Goal: Contribute content: Contribute content

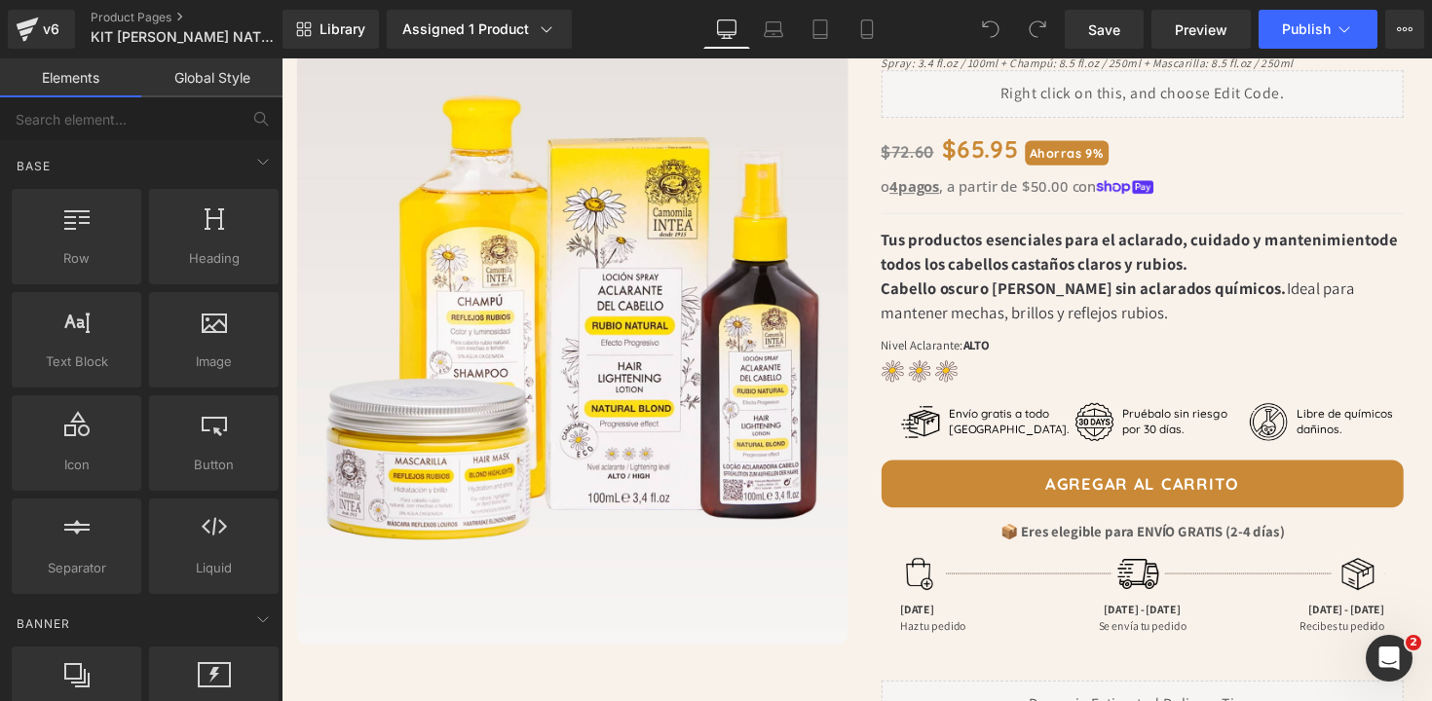
scroll to position [203, 0]
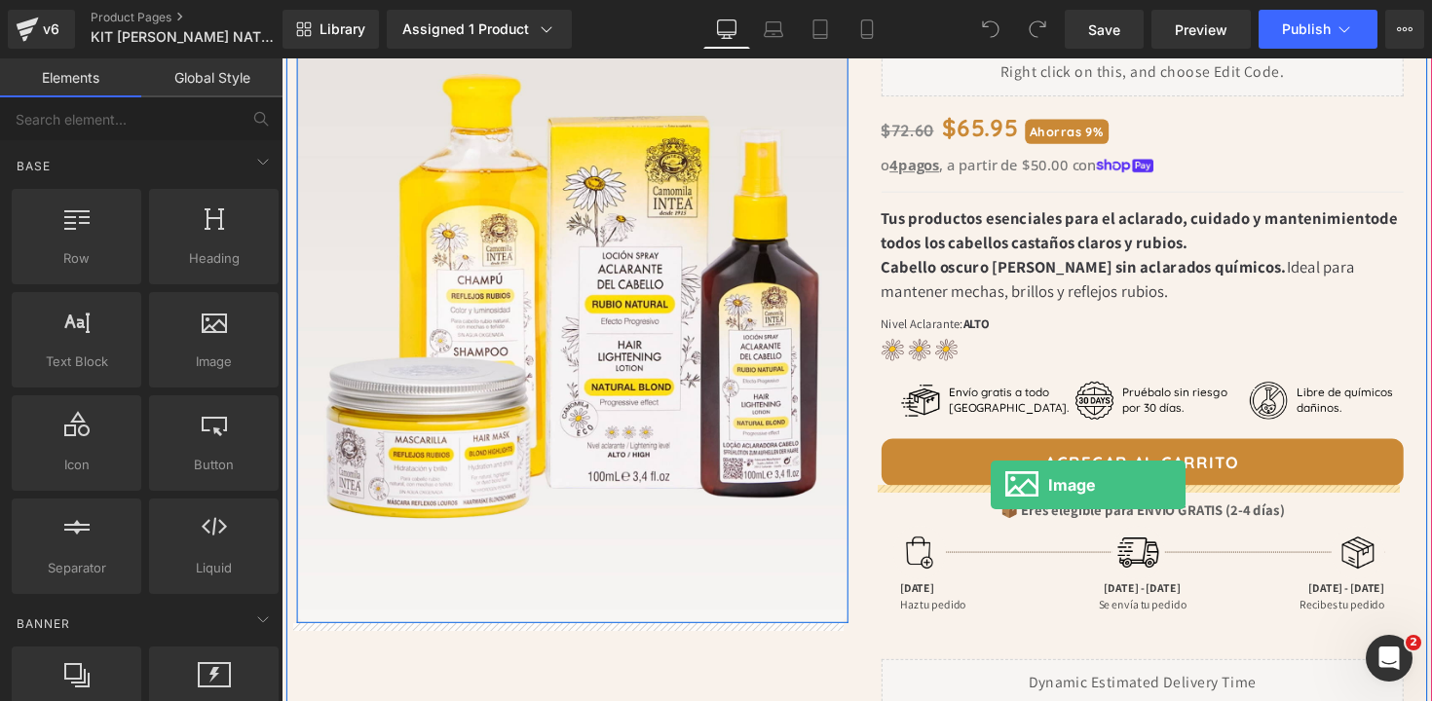
drag, startPoint x: 506, startPoint y: 412, endPoint x: 1008, endPoint y: 496, distance: 508.5
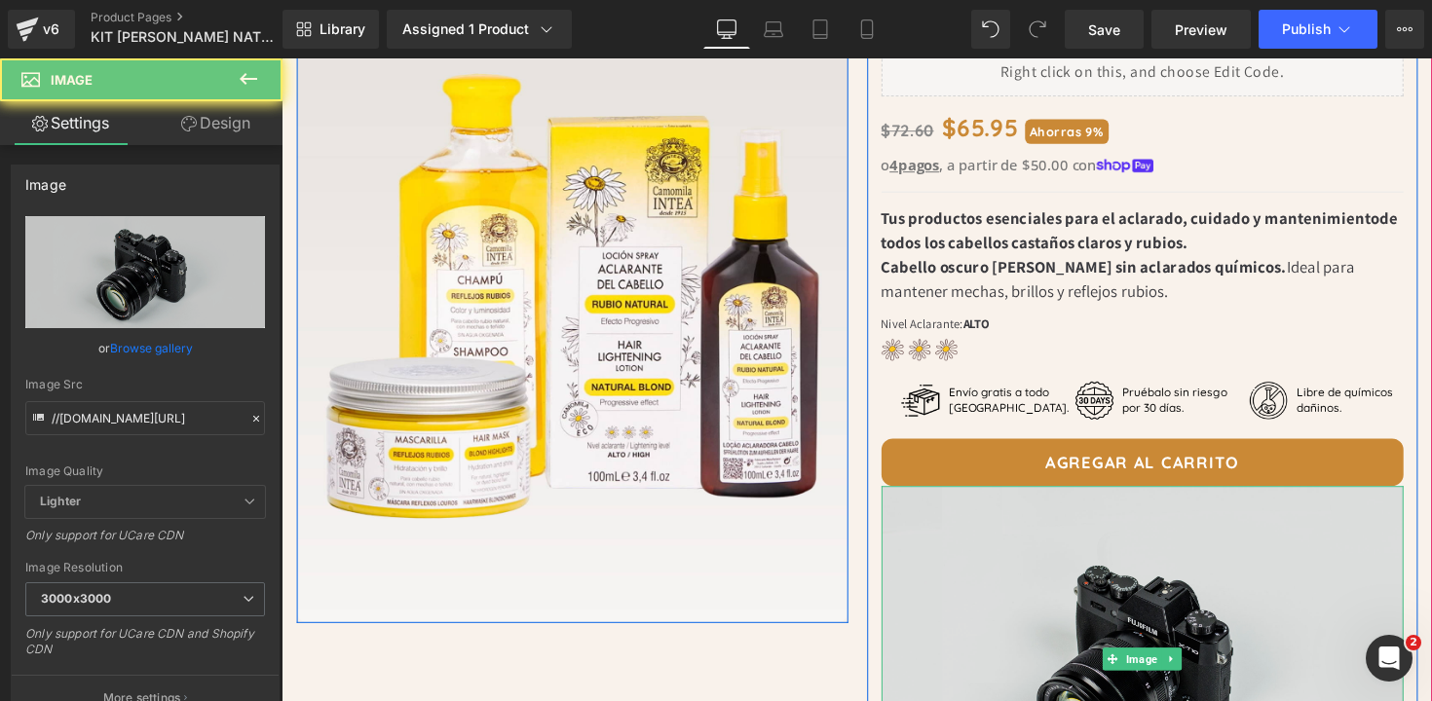
click at [1023, 549] on img at bounding box center [1164, 674] width 536 height 354
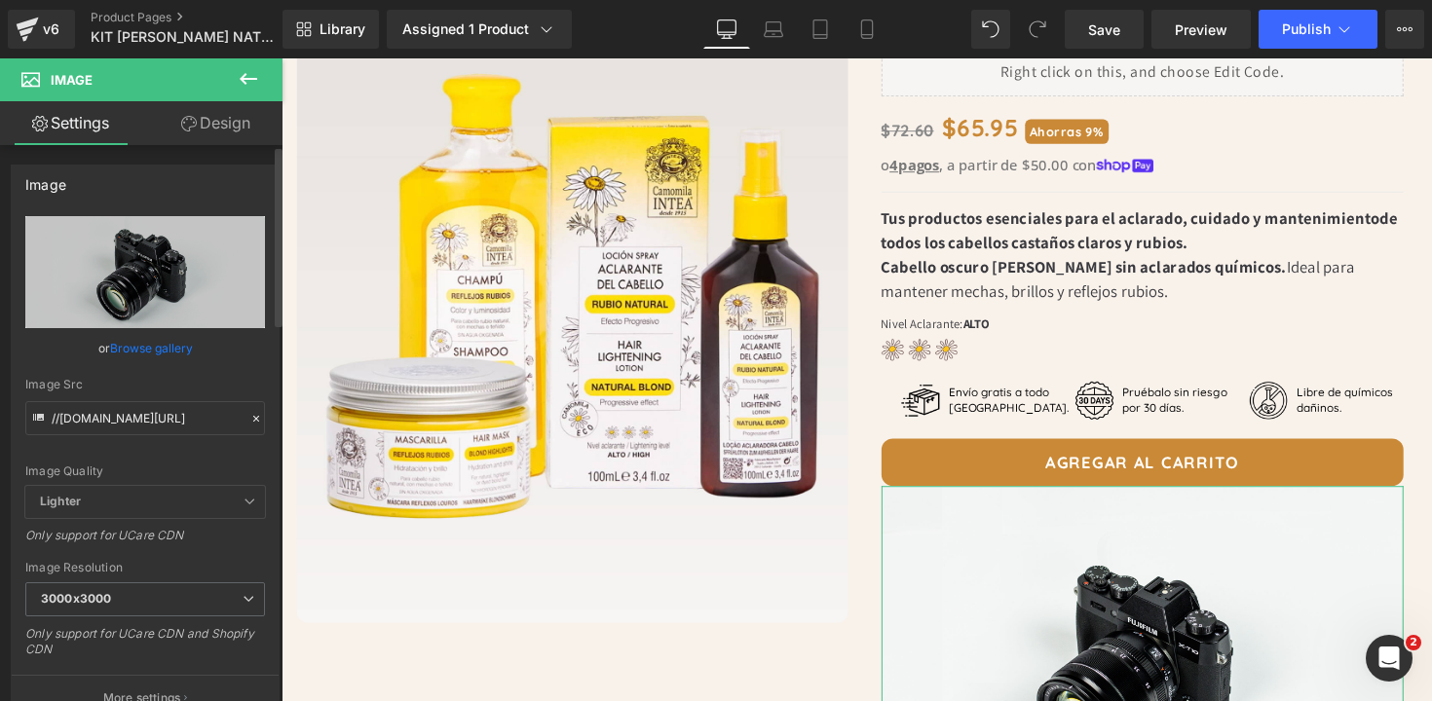
click at [141, 341] on link "Browse gallery" at bounding box center [151, 348] width 83 height 34
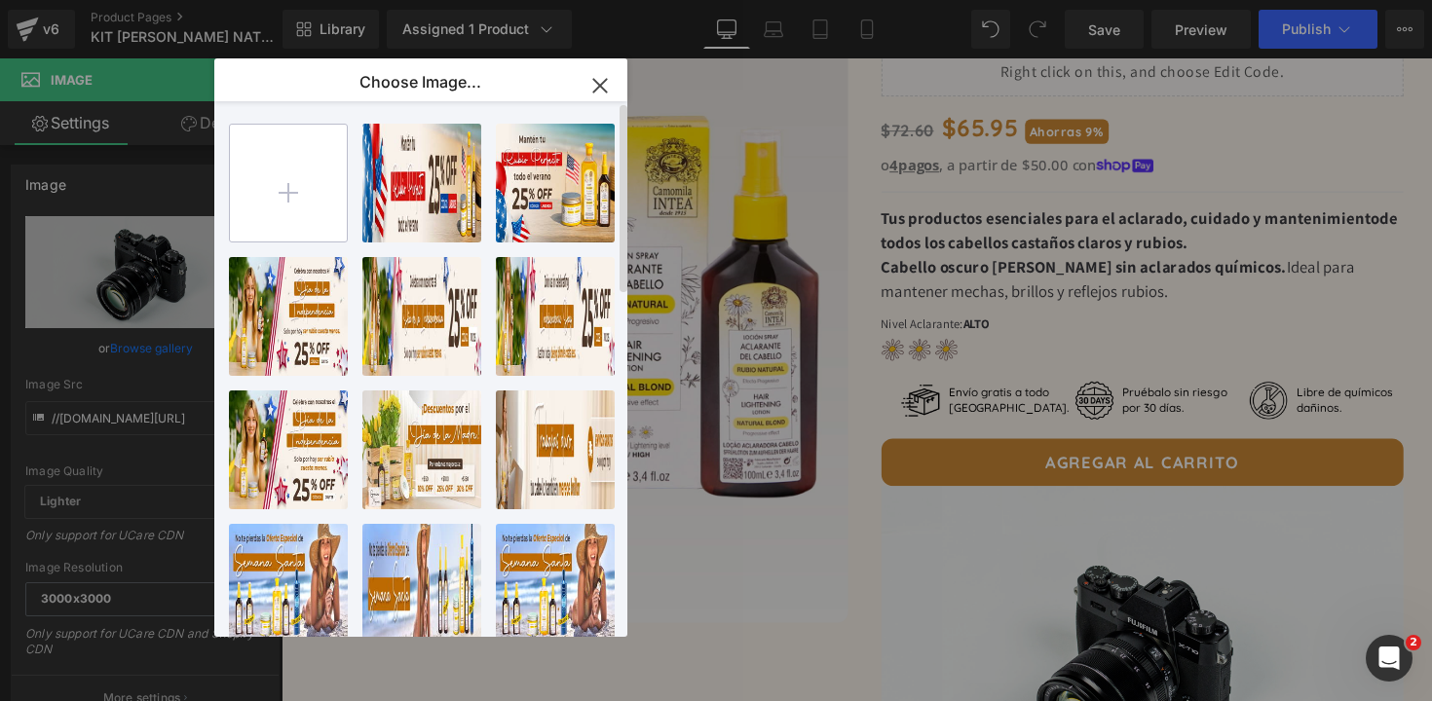
click at [292, 192] on input "file" at bounding box center [288, 183] width 117 height 117
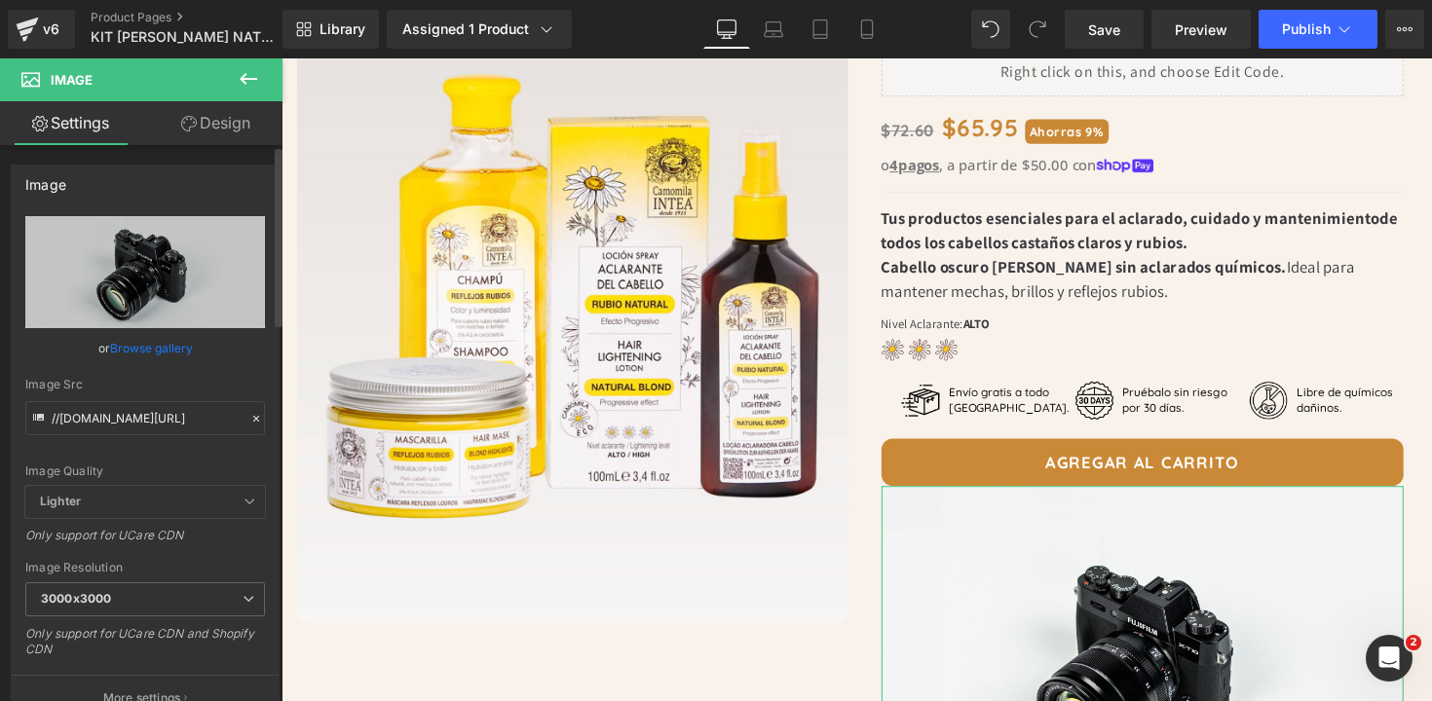
click at [139, 354] on link "Browse gallery" at bounding box center [151, 348] width 83 height 34
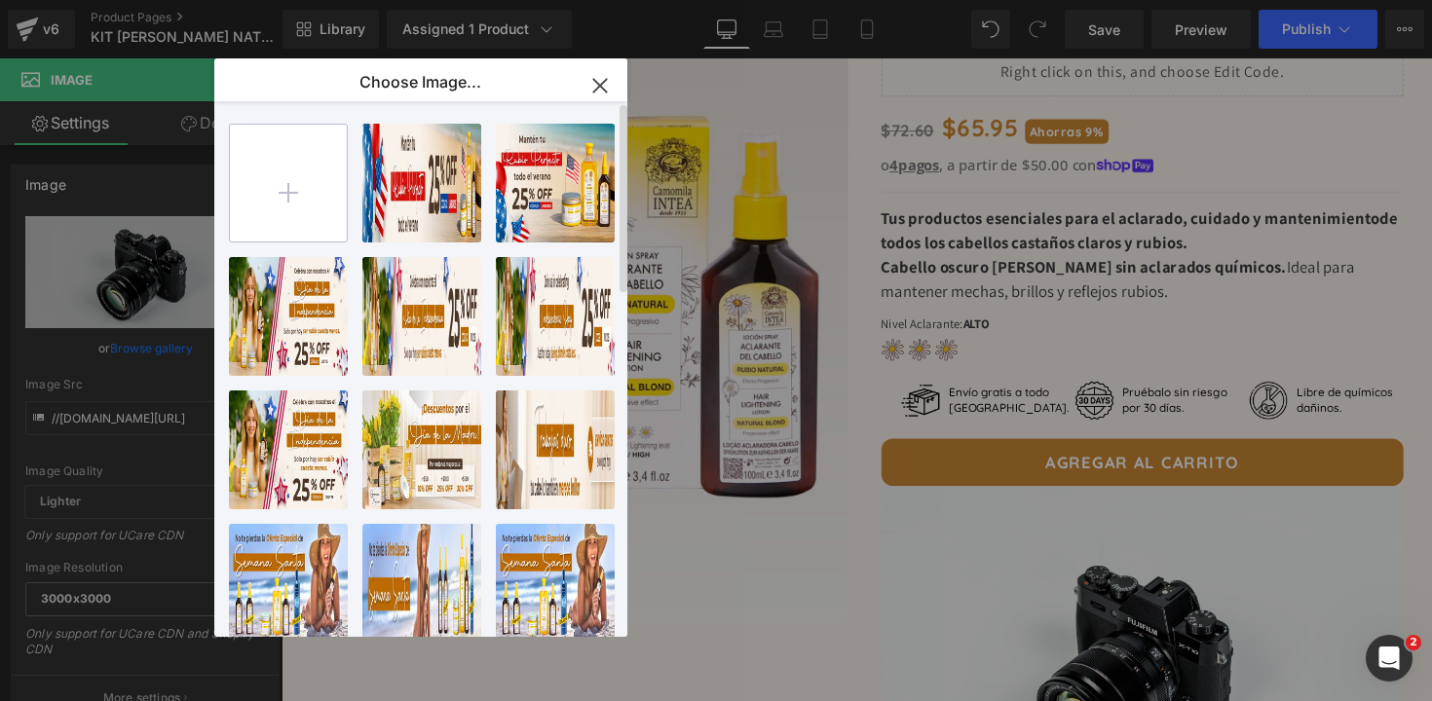
click at [299, 202] on input "file" at bounding box center [288, 183] width 117 height 117
type input "C:\fakepath\BannerPrimeraCompra-Intea-MB.jpg"
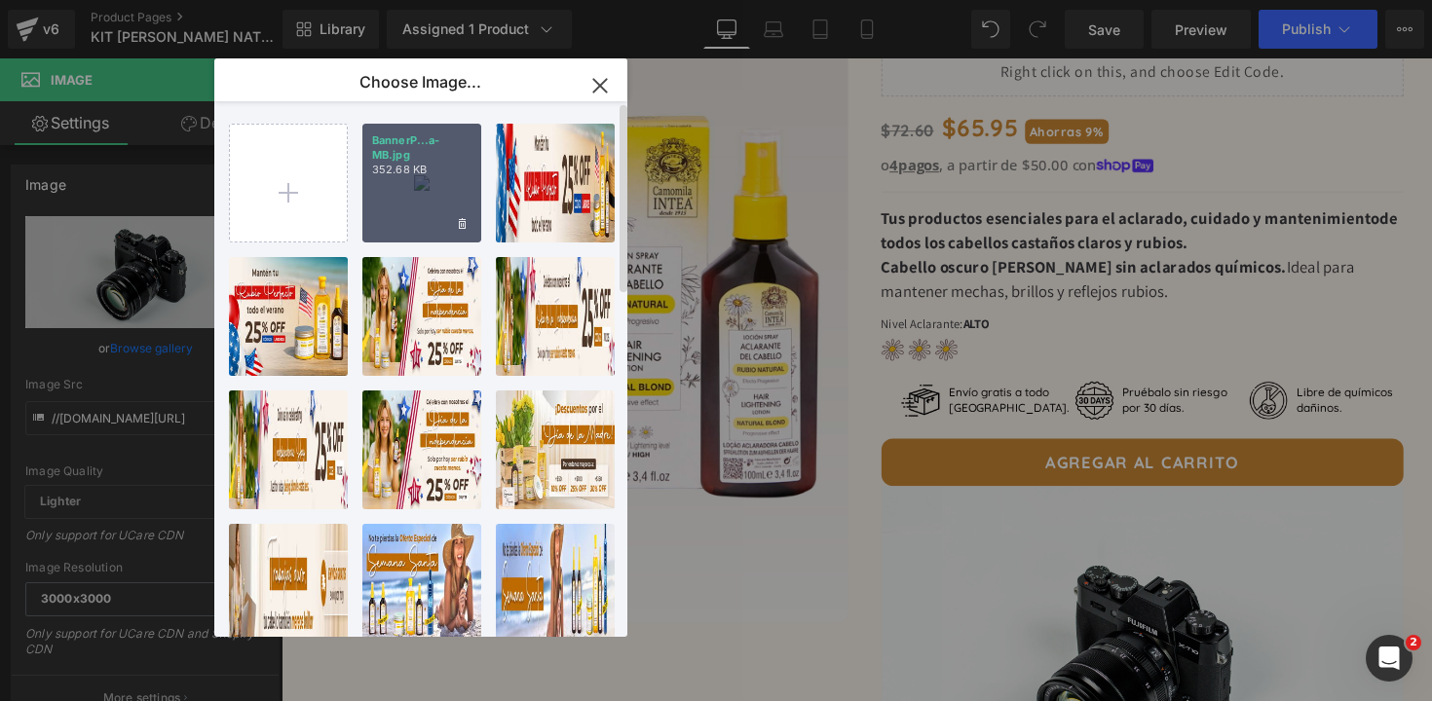
click at [441, 180] on div "BannerP...a-MB.jpg 352.68 KB" at bounding box center [421, 183] width 119 height 119
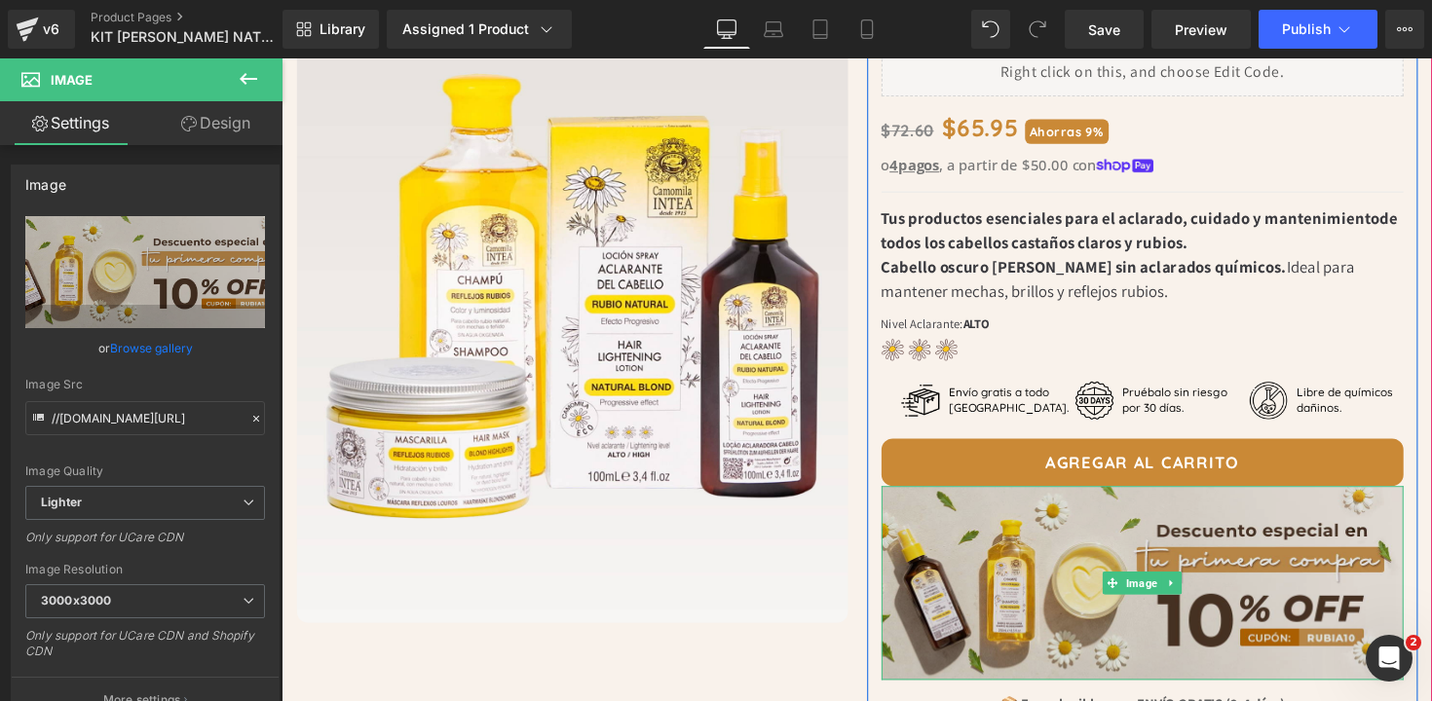
click at [1151, 567] on img at bounding box center [1164, 596] width 536 height 199
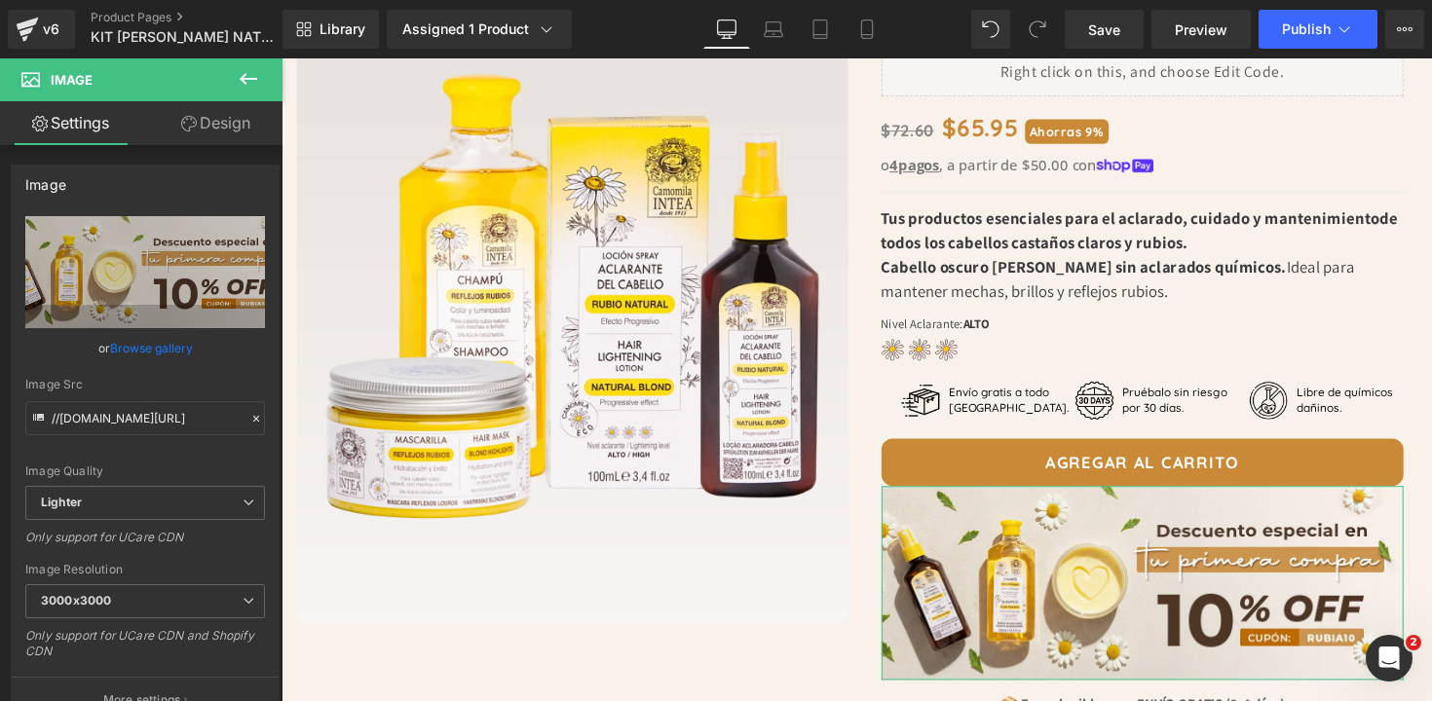
click at [212, 136] on link "Design" at bounding box center [215, 123] width 141 height 44
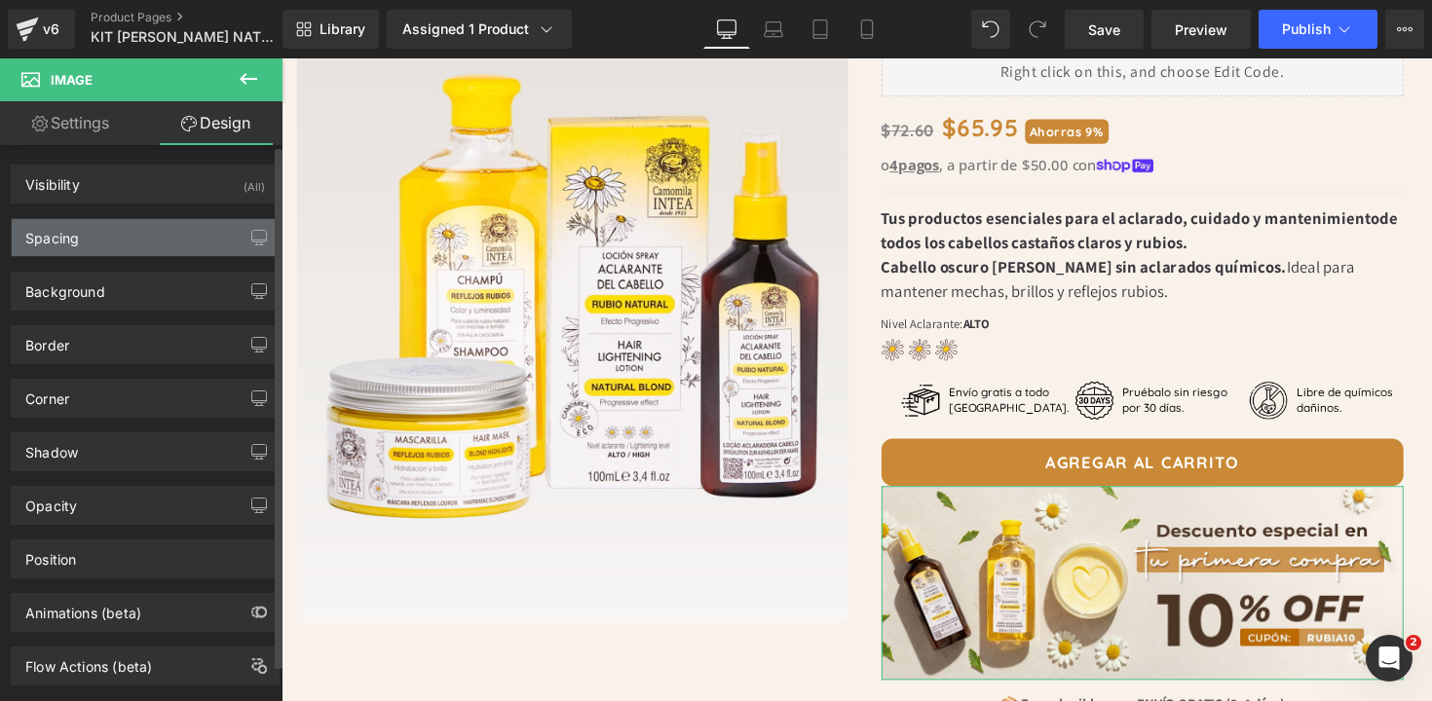
click at [116, 251] on div "Spacing" at bounding box center [145, 237] width 267 height 37
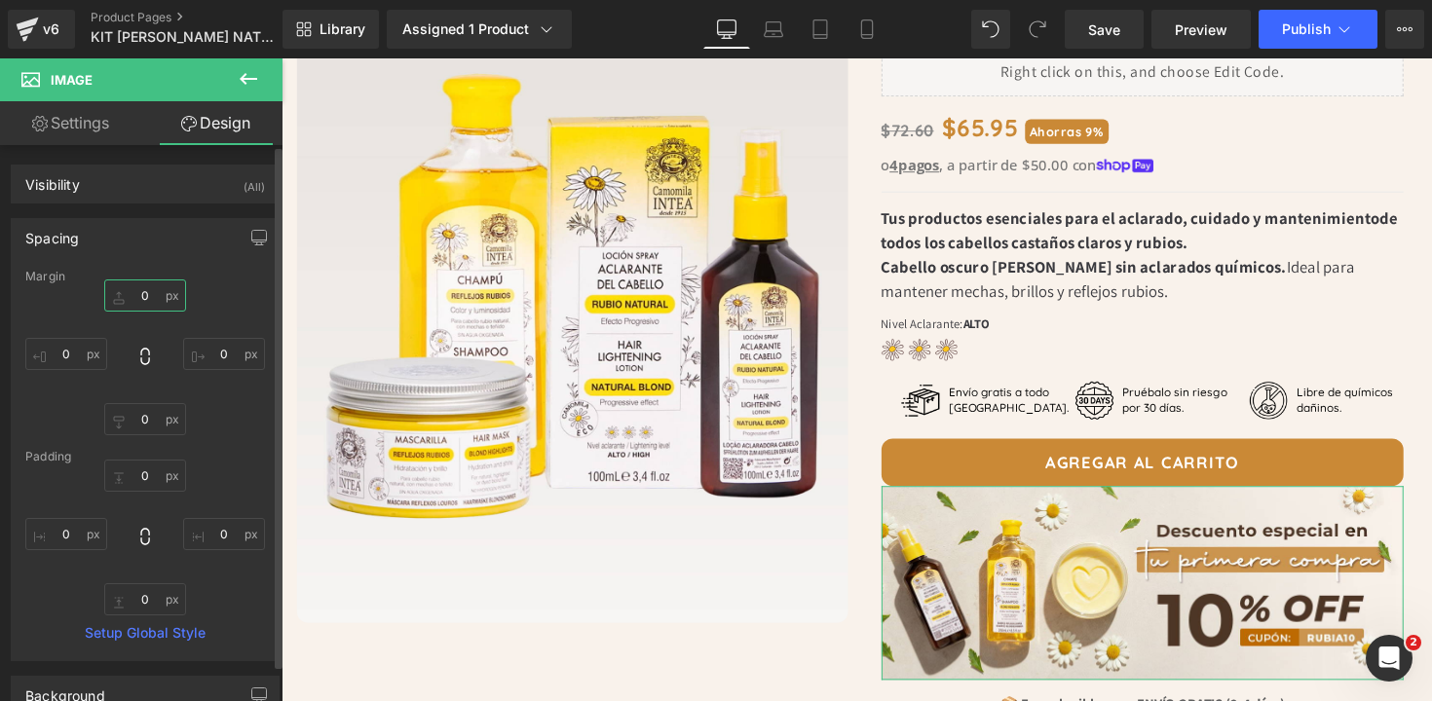
click at [150, 300] on input "0" at bounding box center [145, 295] width 82 height 32
type input "15"
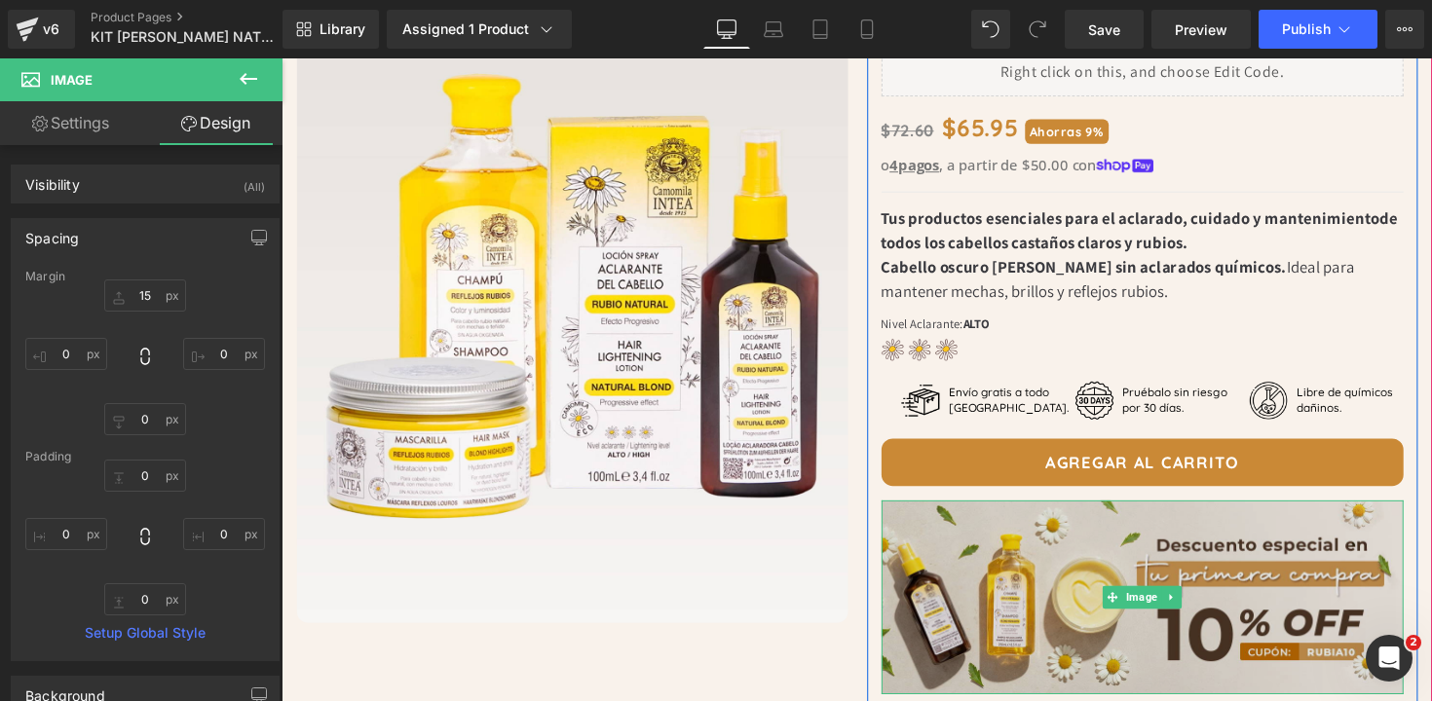
click at [928, 555] on img at bounding box center [1164, 610] width 536 height 199
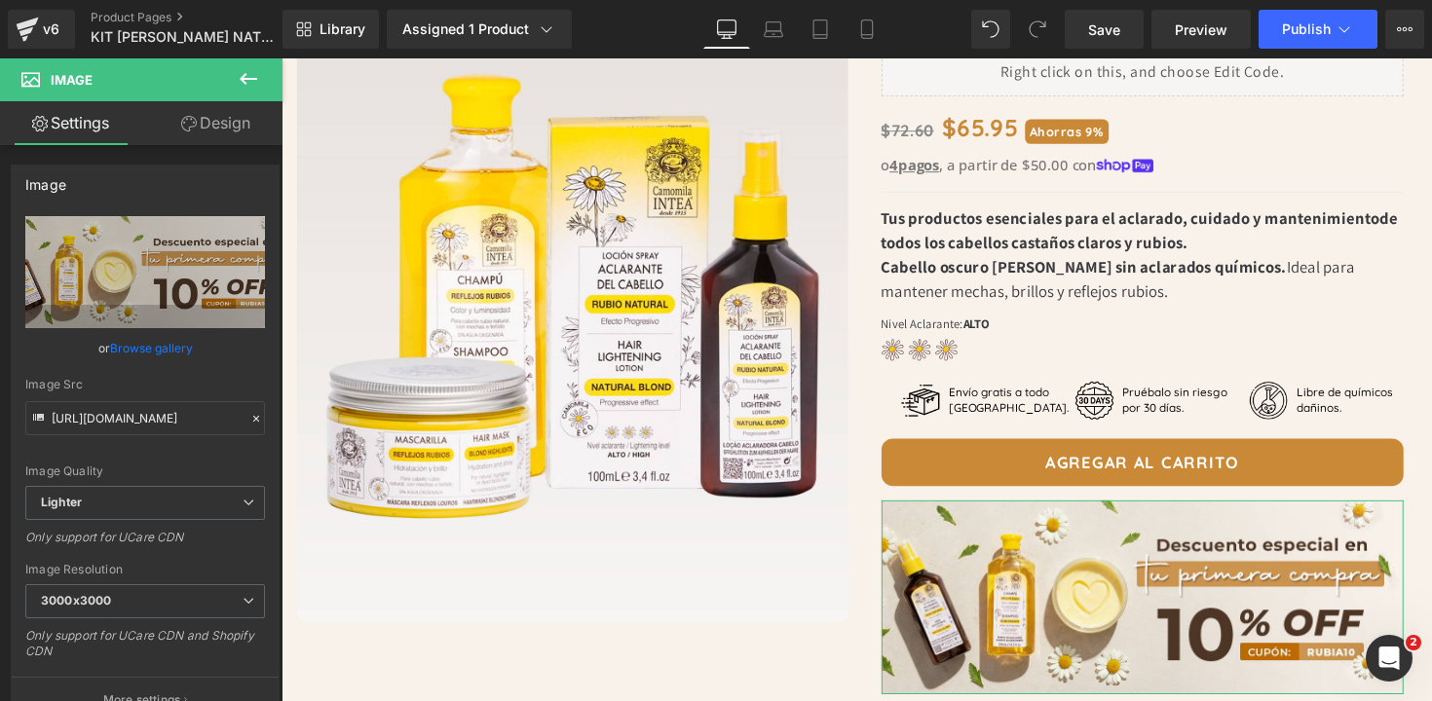
click at [223, 134] on link "Design" at bounding box center [215, 123] width 141 height 44
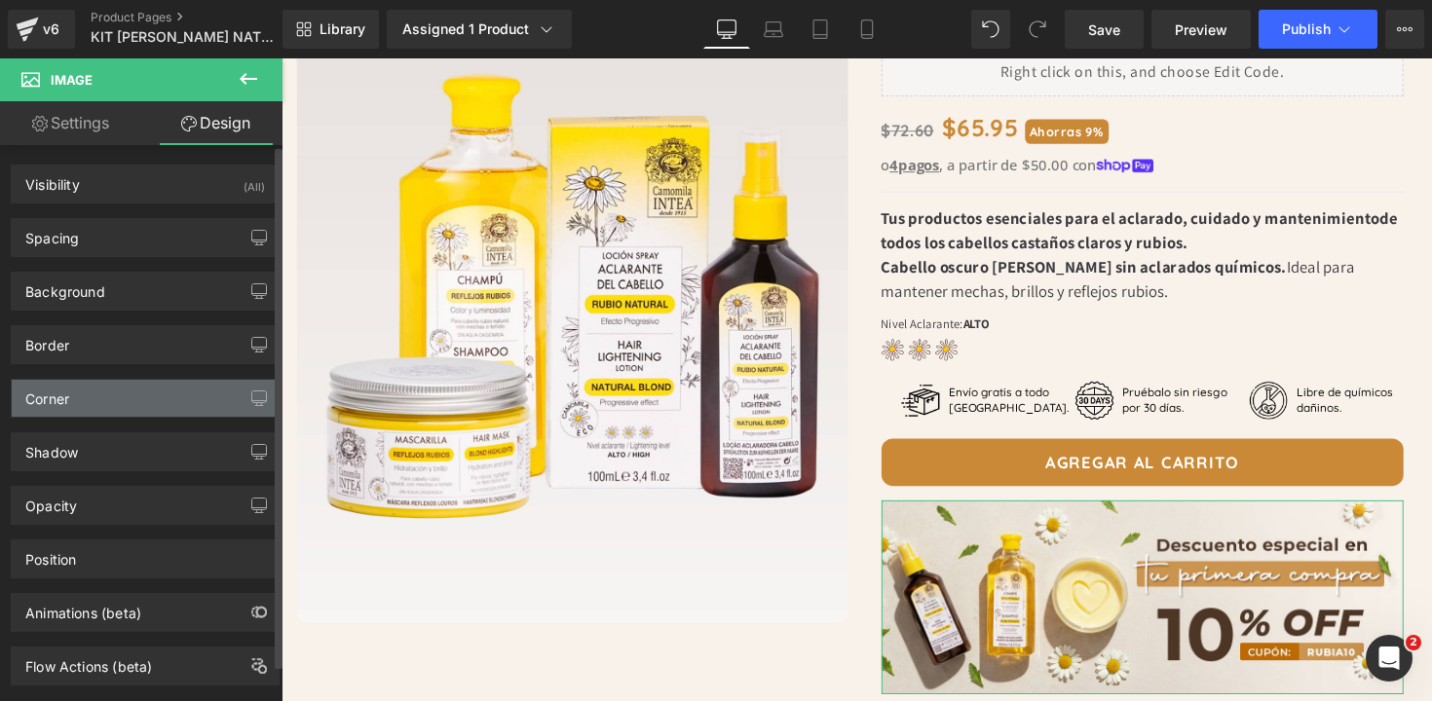
click at [103, 390] on div "Corner" at bounding box center [145, 398] width 267 height 37
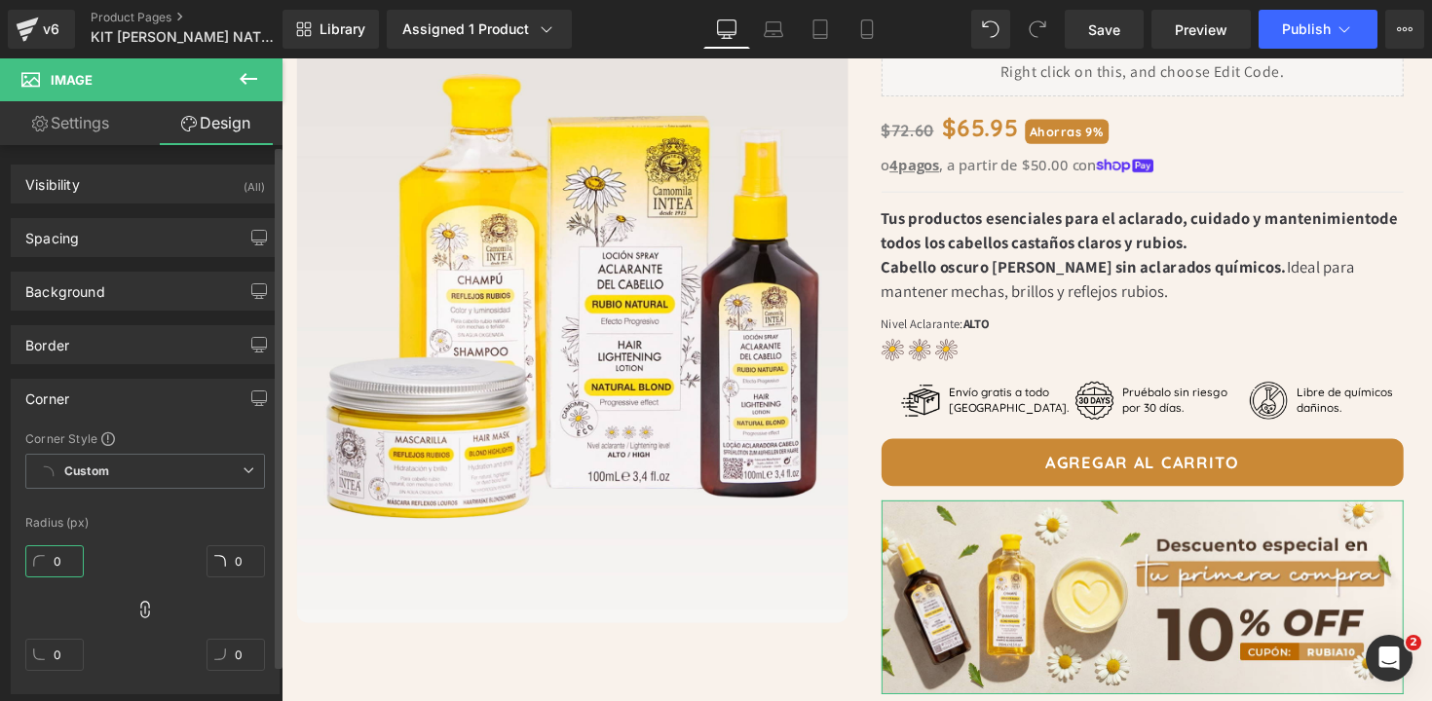
click at [78, 560] on input "0" at bounding box center [54, 561] width 58 height 32
type input "15"
click at [164, 523] on div "Radius (px)" at bounding box center [145, 523] width 240 height 14
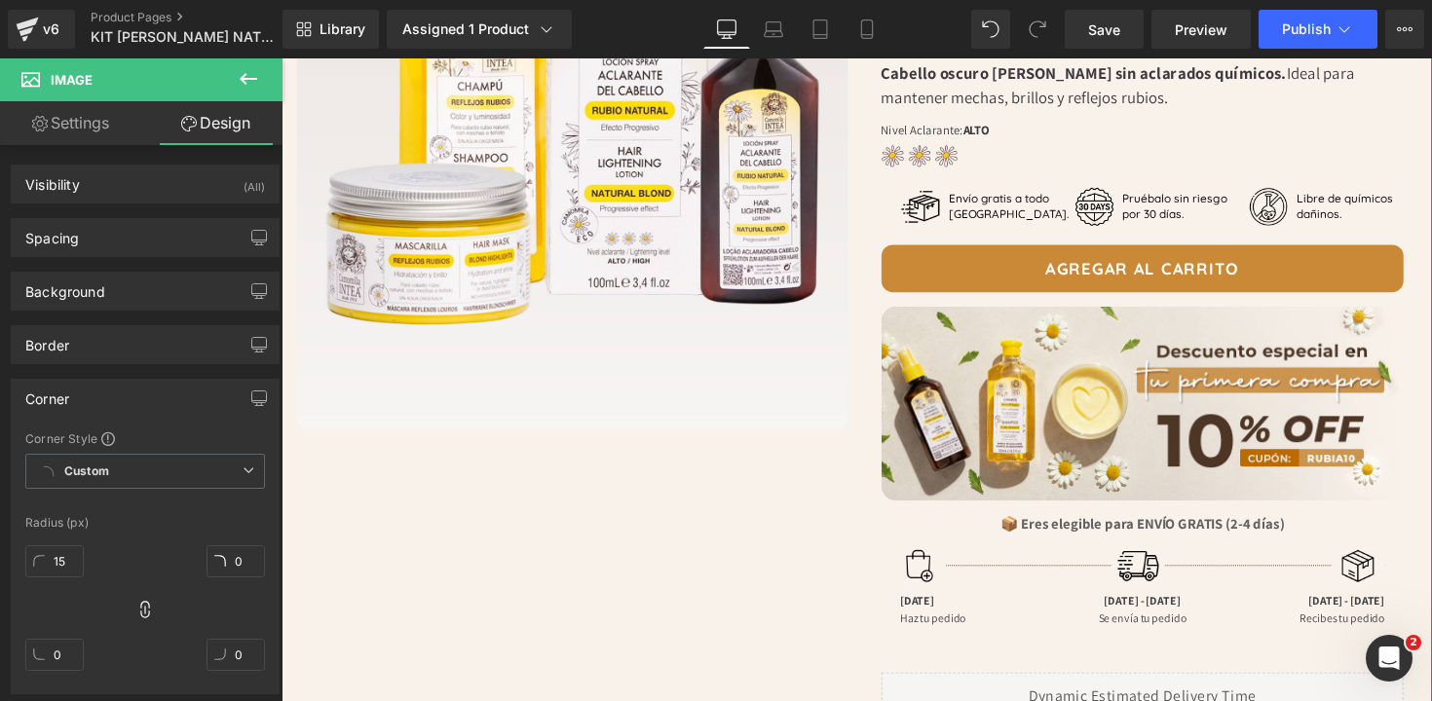
scroll to position [401, 0]
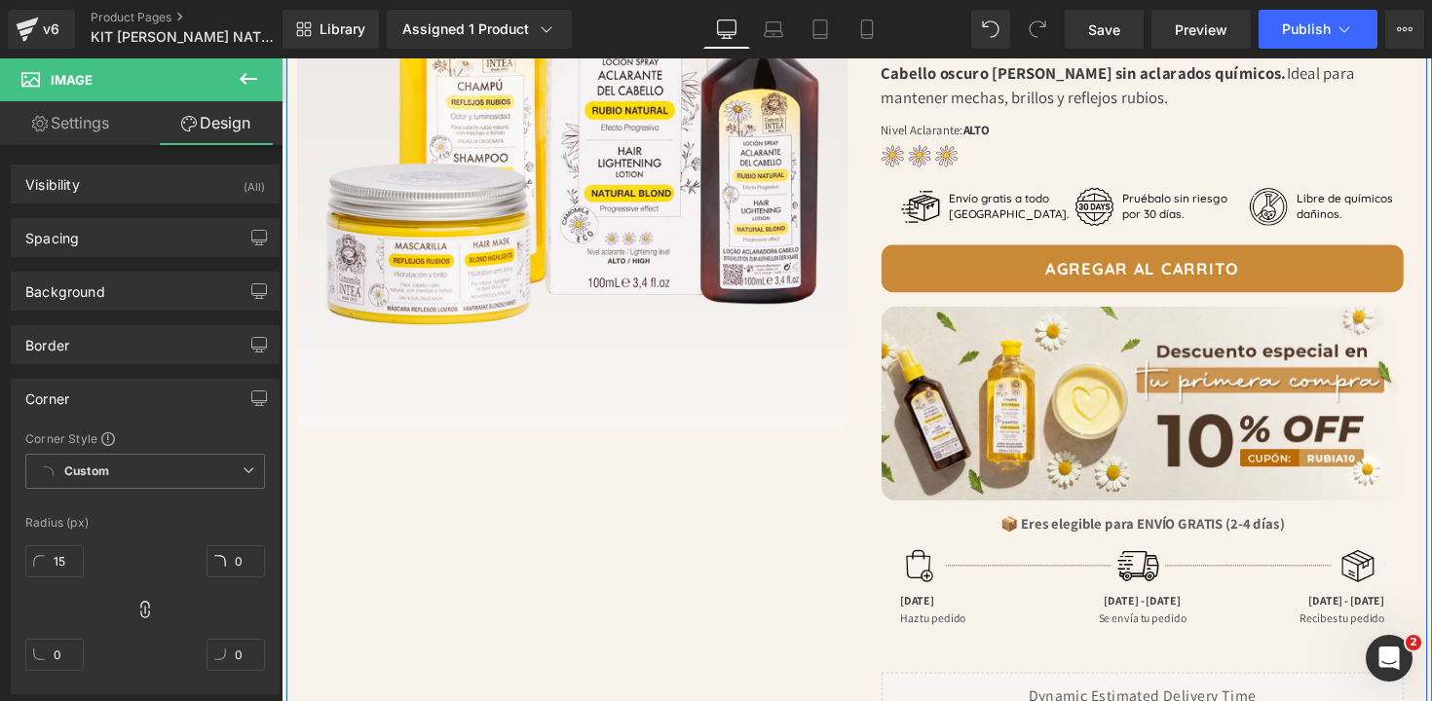
click at [807, 516] on div "Image Row Image Row Kit Aclarante [PERSON_NAME] - [PERSON_NAME] Natural Heading…" at bounding box center [870, 527] width 1169 height 1546
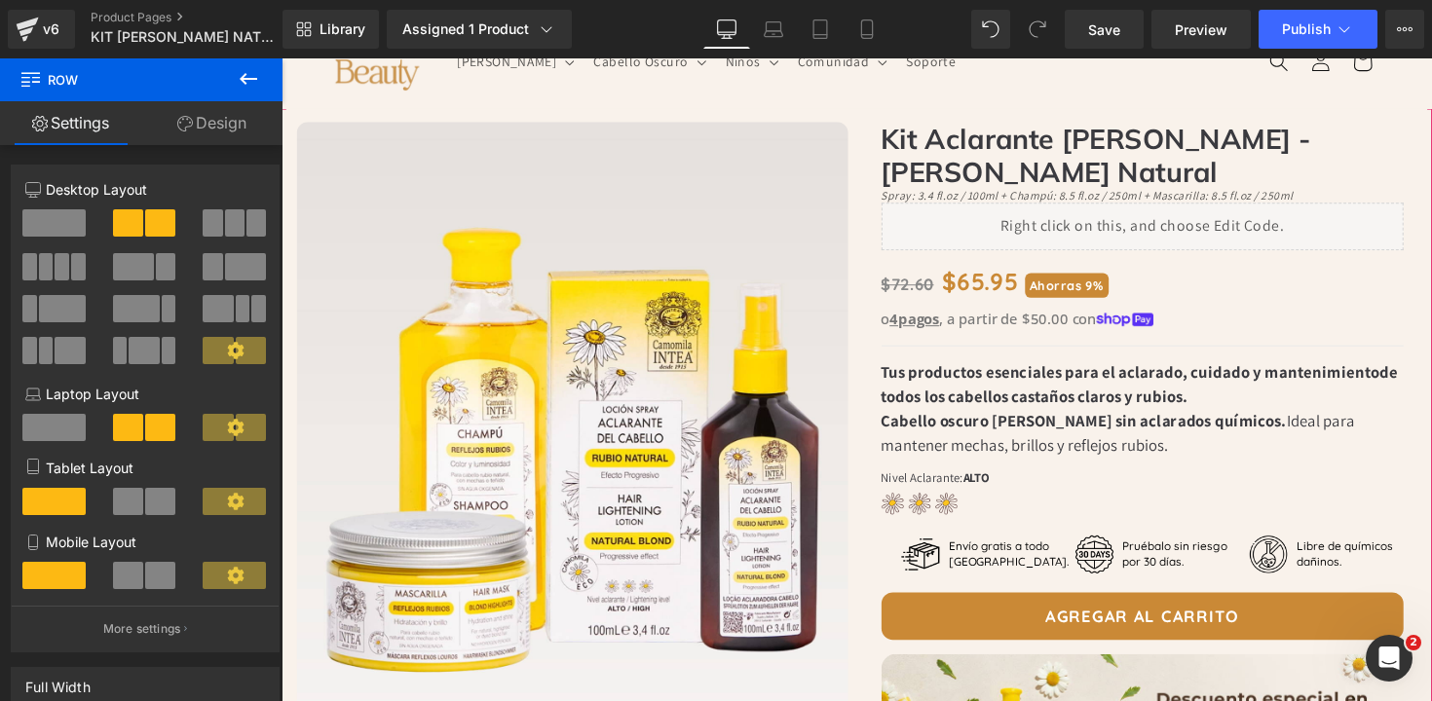
scroll to position [27, 0]
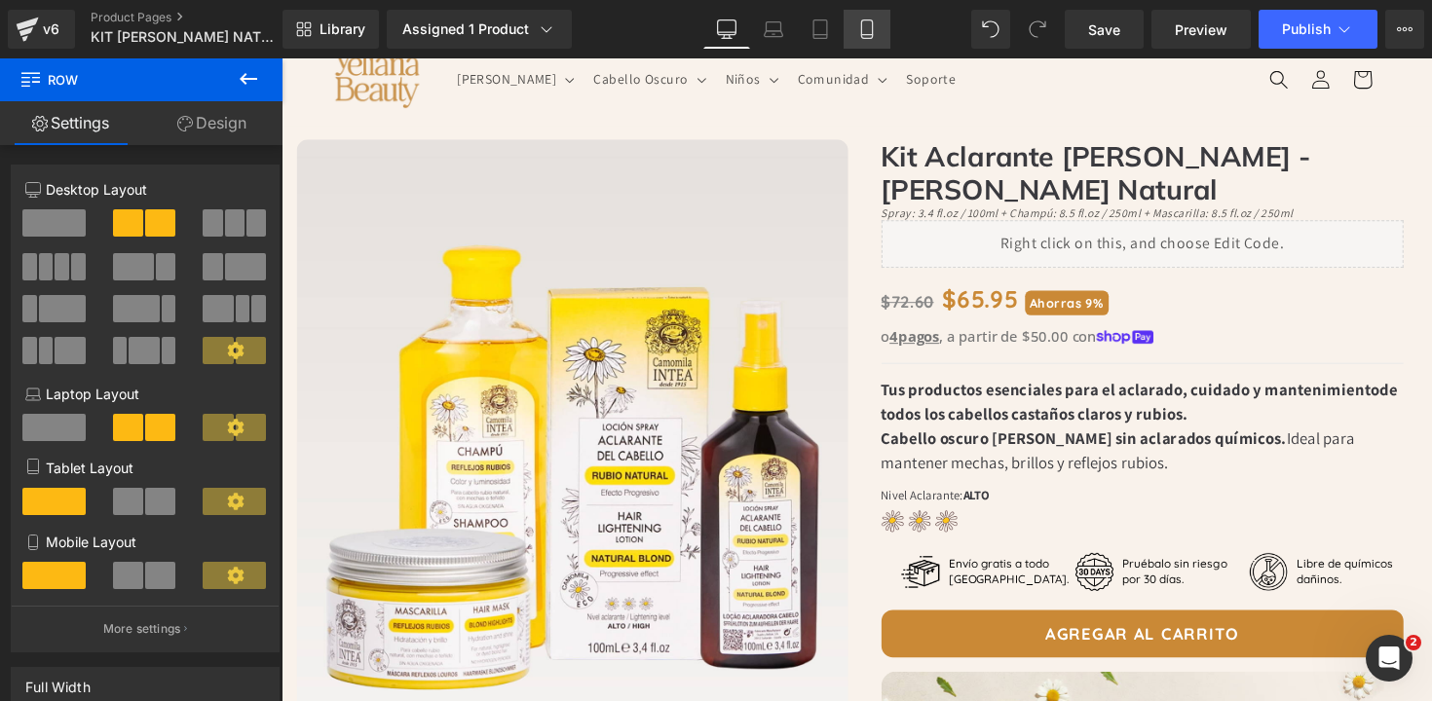
click at [872, 31] on icon at bounding box center [866, 28] width 19 height 19
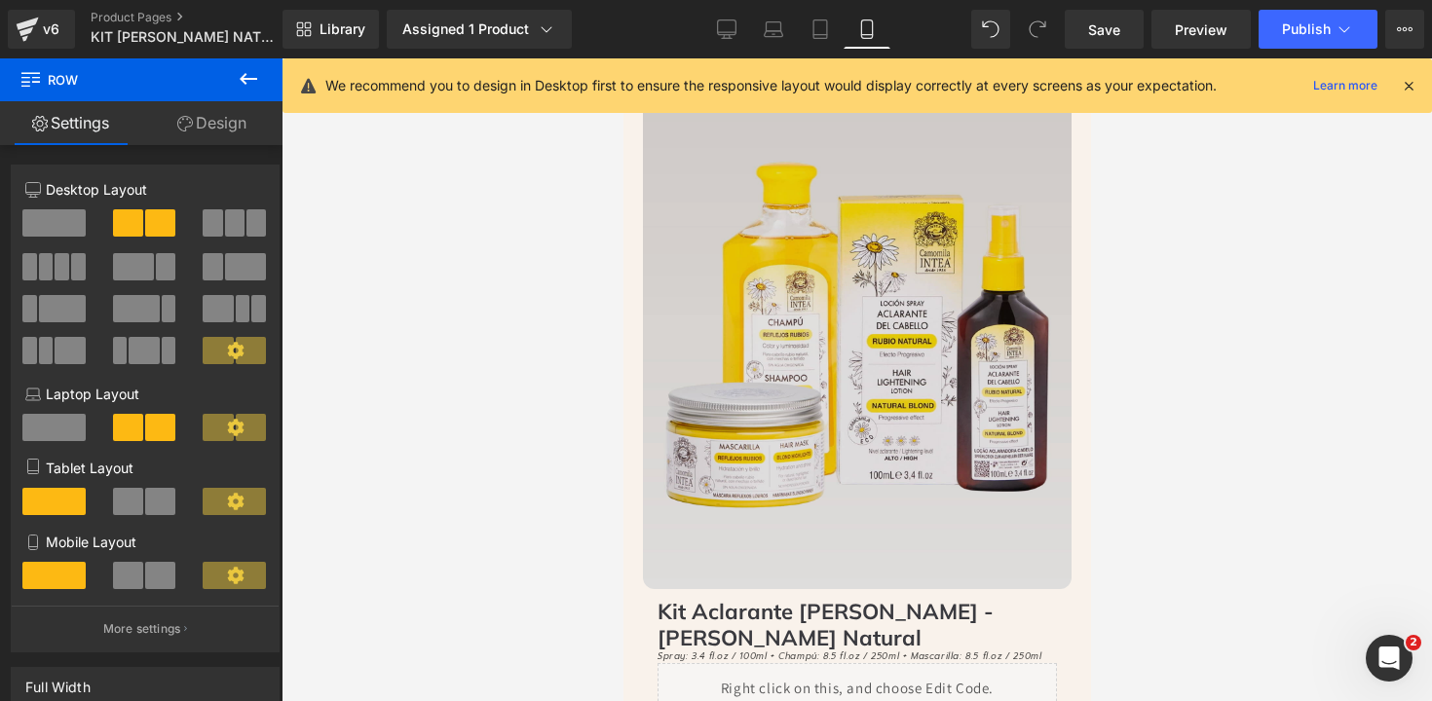
scroll to position [0, 0]
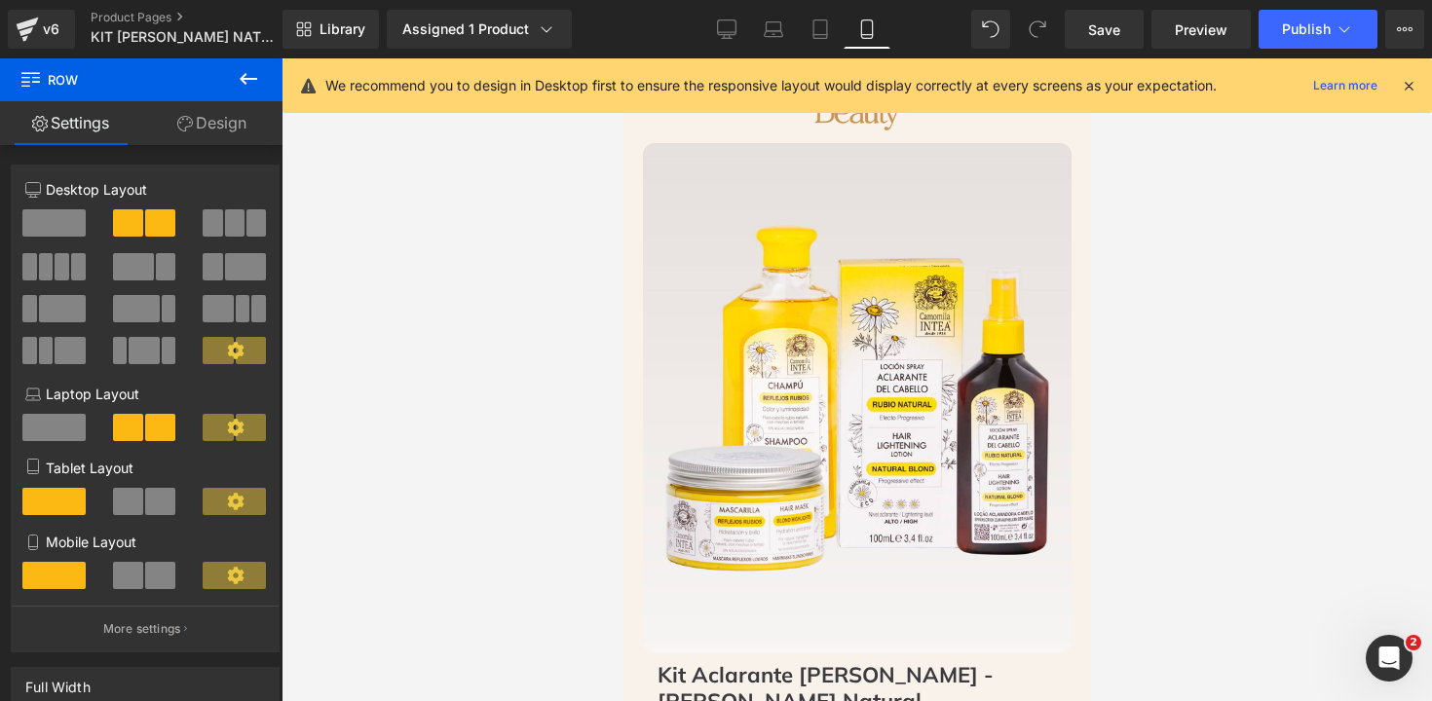
click at [1396, 80] on div "We recommend you to design in Desktop first to ensure the responsive layout wou…" at bounding box center [862, 85] width 1075 height 23
click at [1403, 85] on icon at bounding box center [1408, 86] width 18 height 18
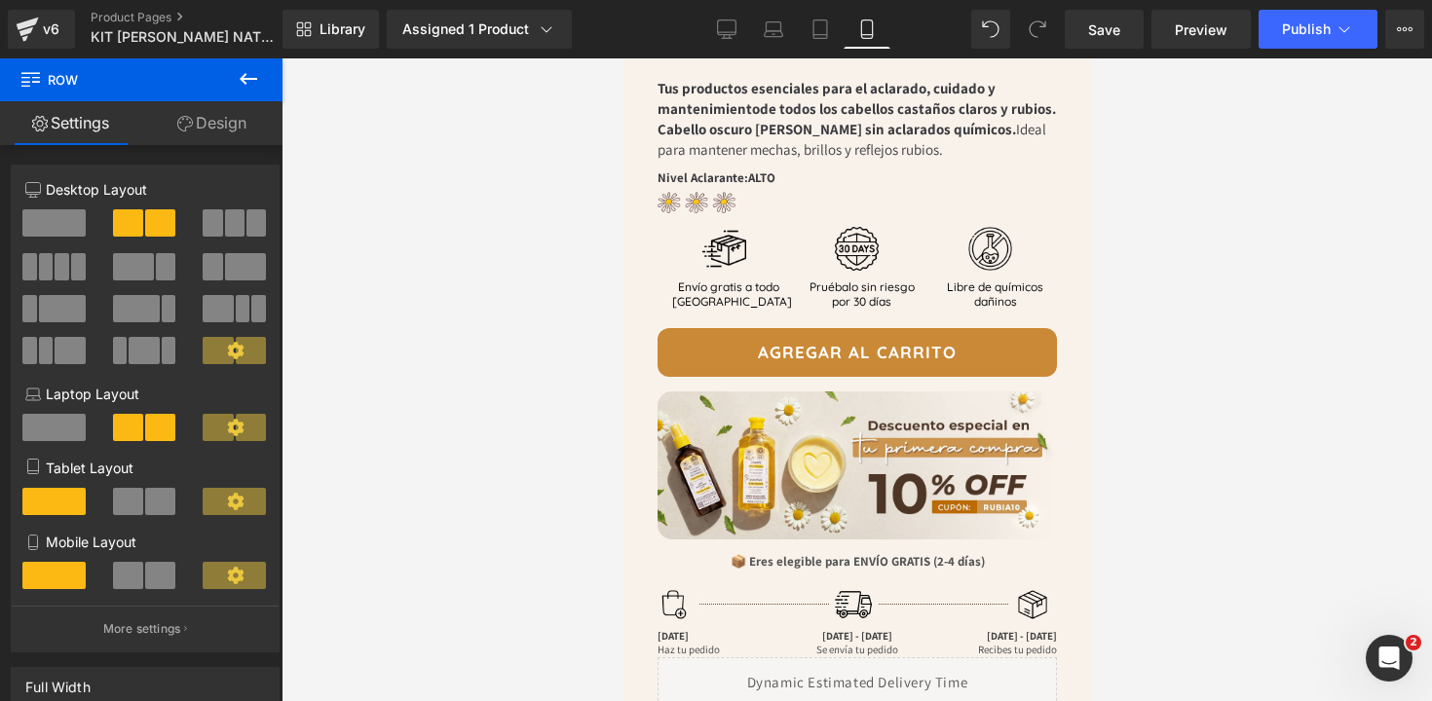
scroll to position [954, 0]
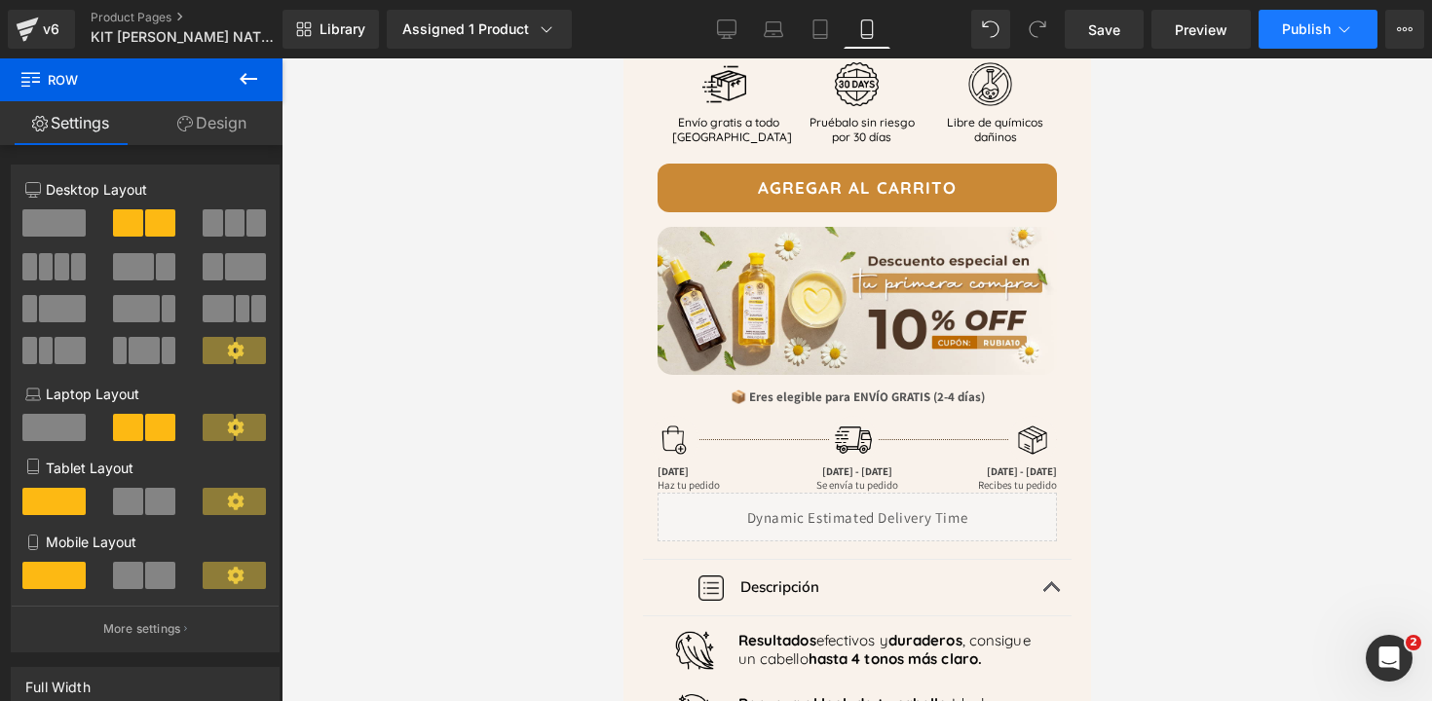
click at [1310, 34] on span "Publish" at bounding box center [1306, 29] width 49 height 16
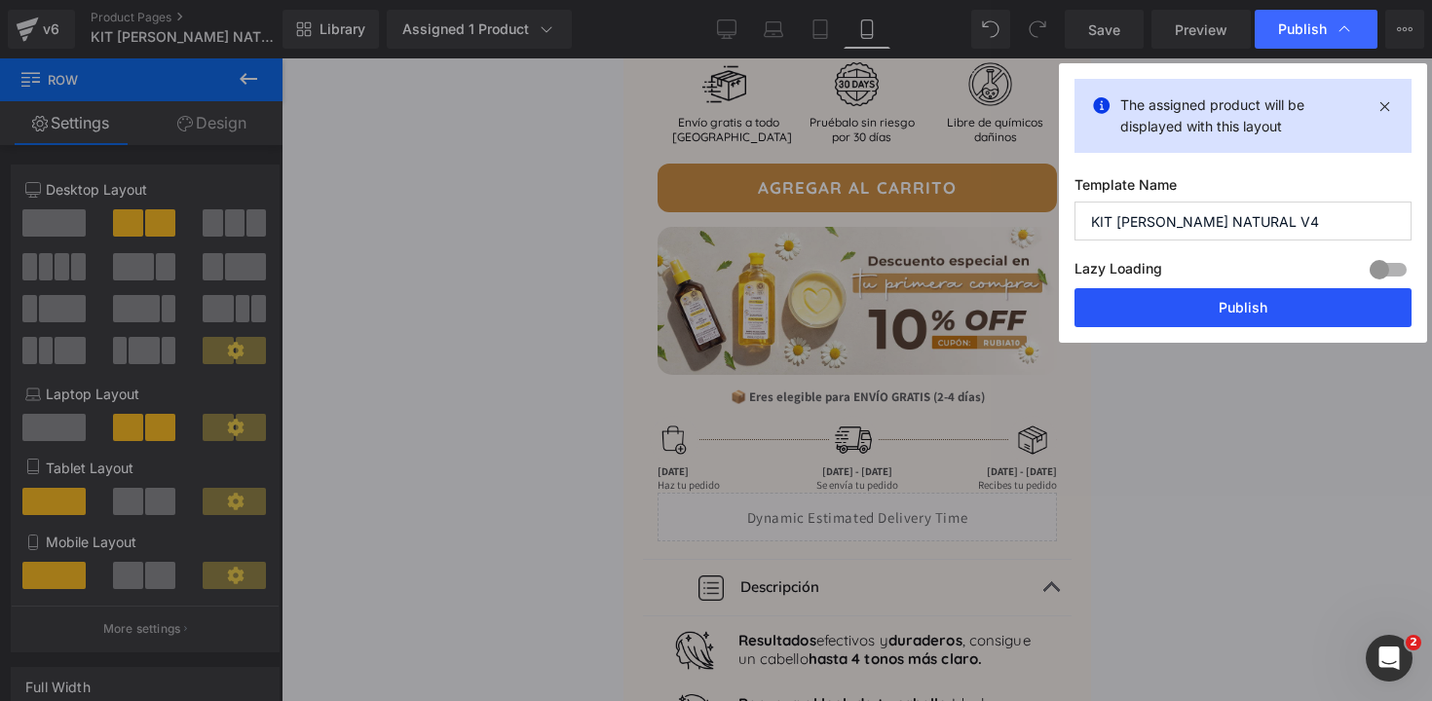
click at [1208, 318] on button "Publish" at bounding box center [1242, 307] width 337 height 39
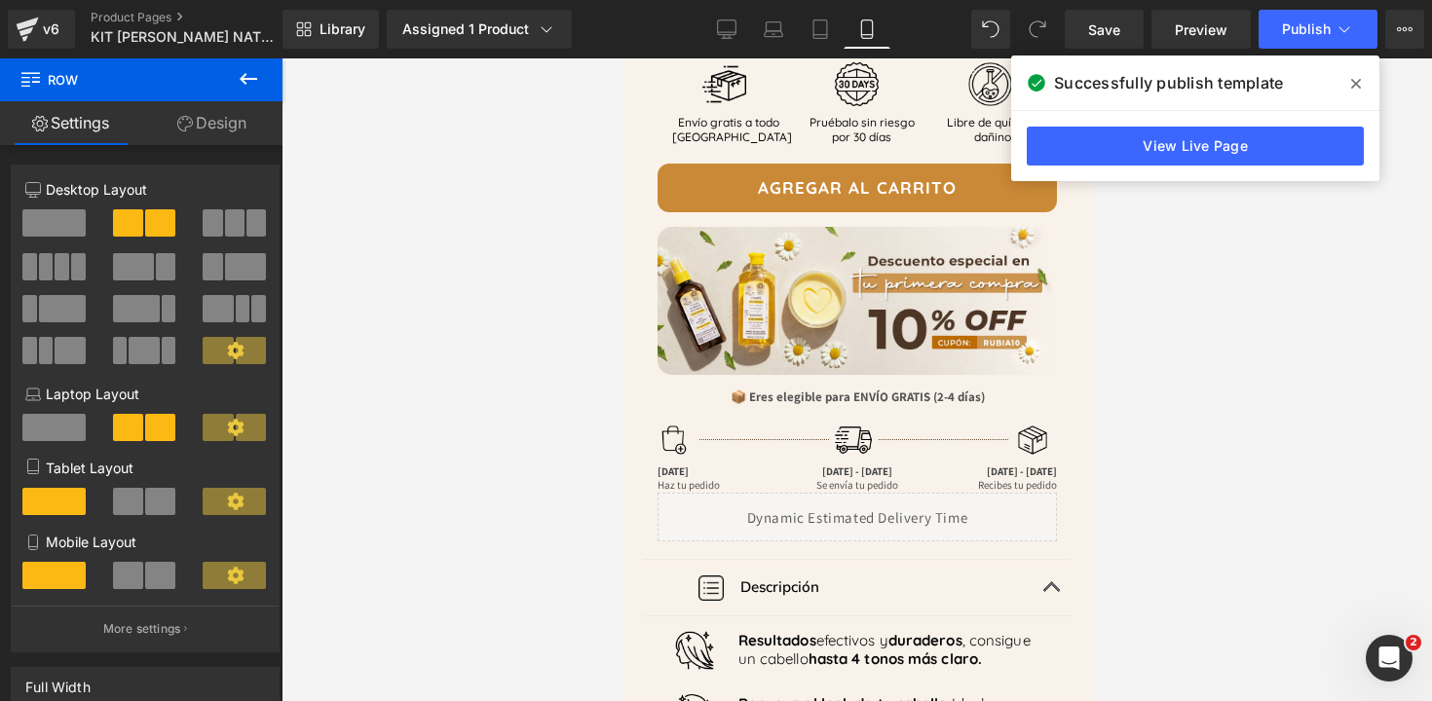
click at [1351, 91] on icon at bounding box center [1356, 84] width 10 height 16
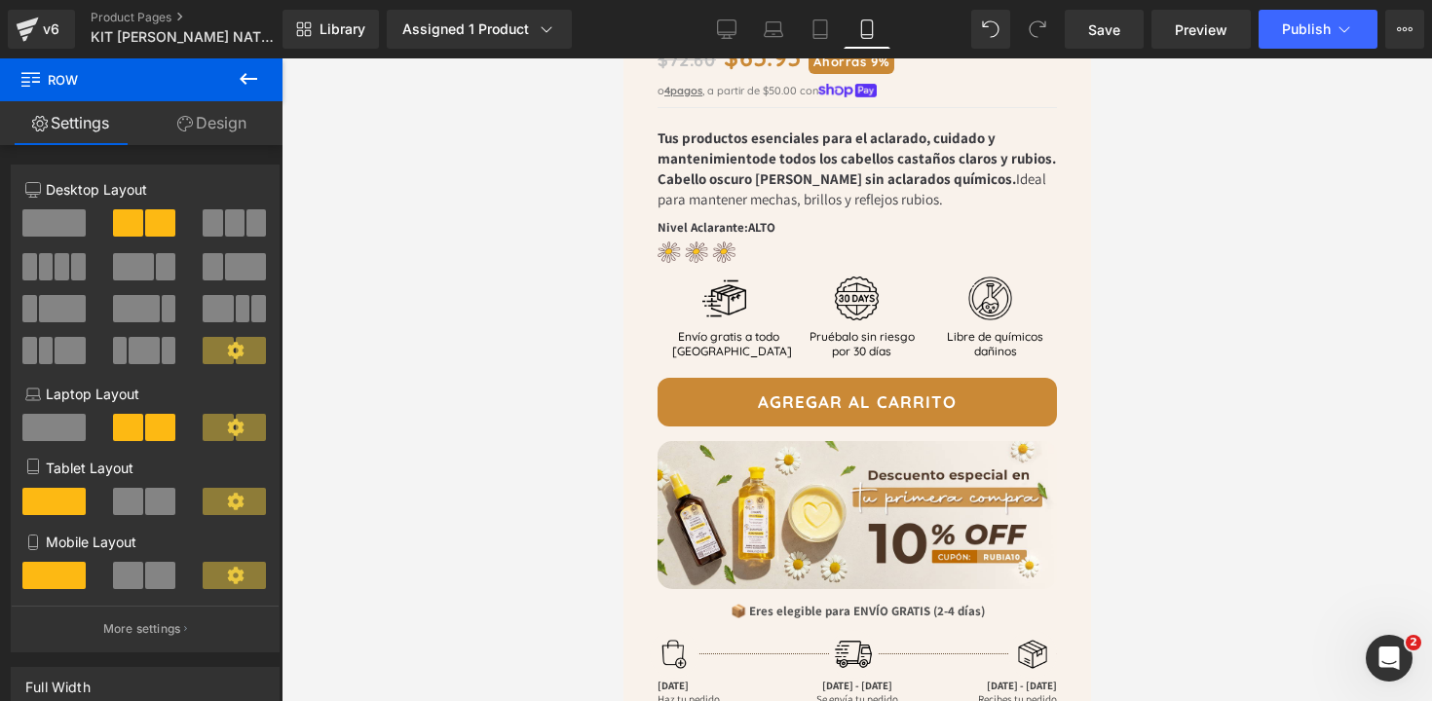
scroll to position [0, 0]
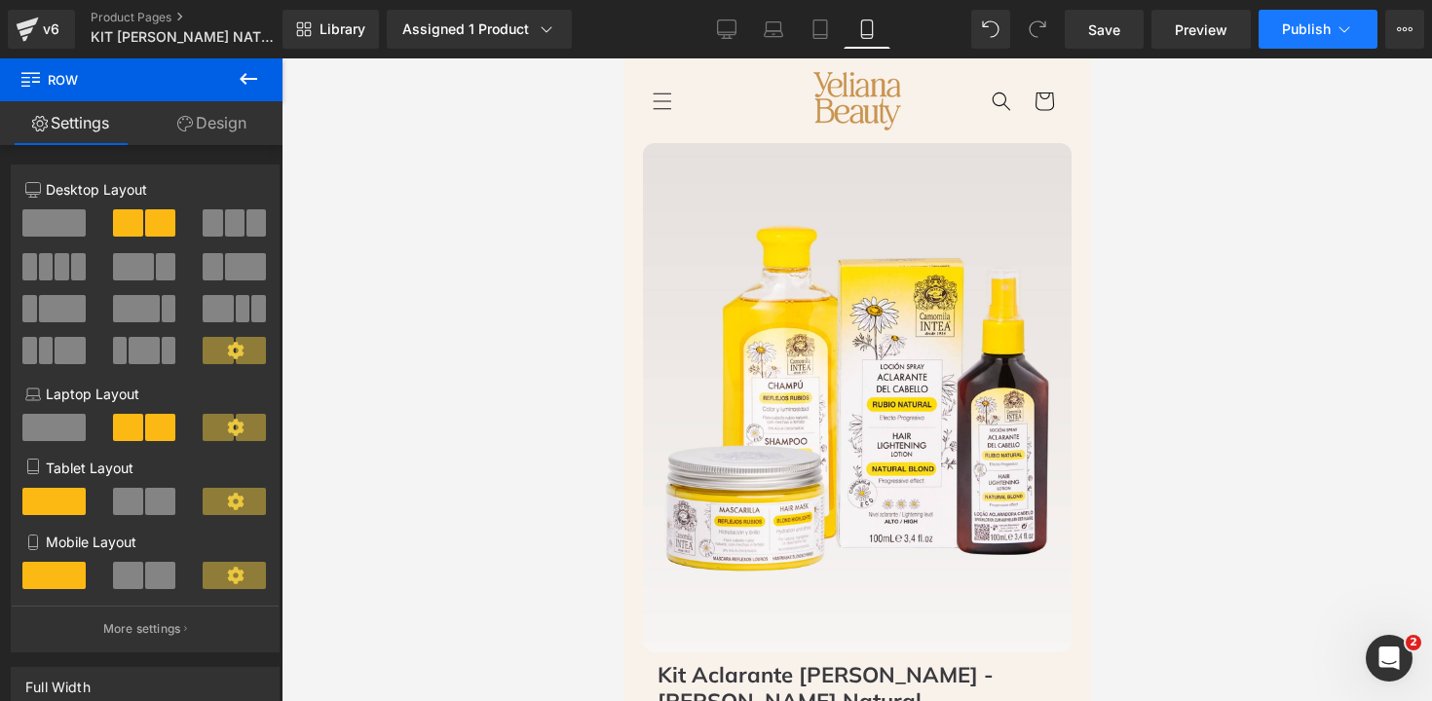
click at [1290, 39] on button "Publish" at bounding box center [1317, 29] width 119 height 39
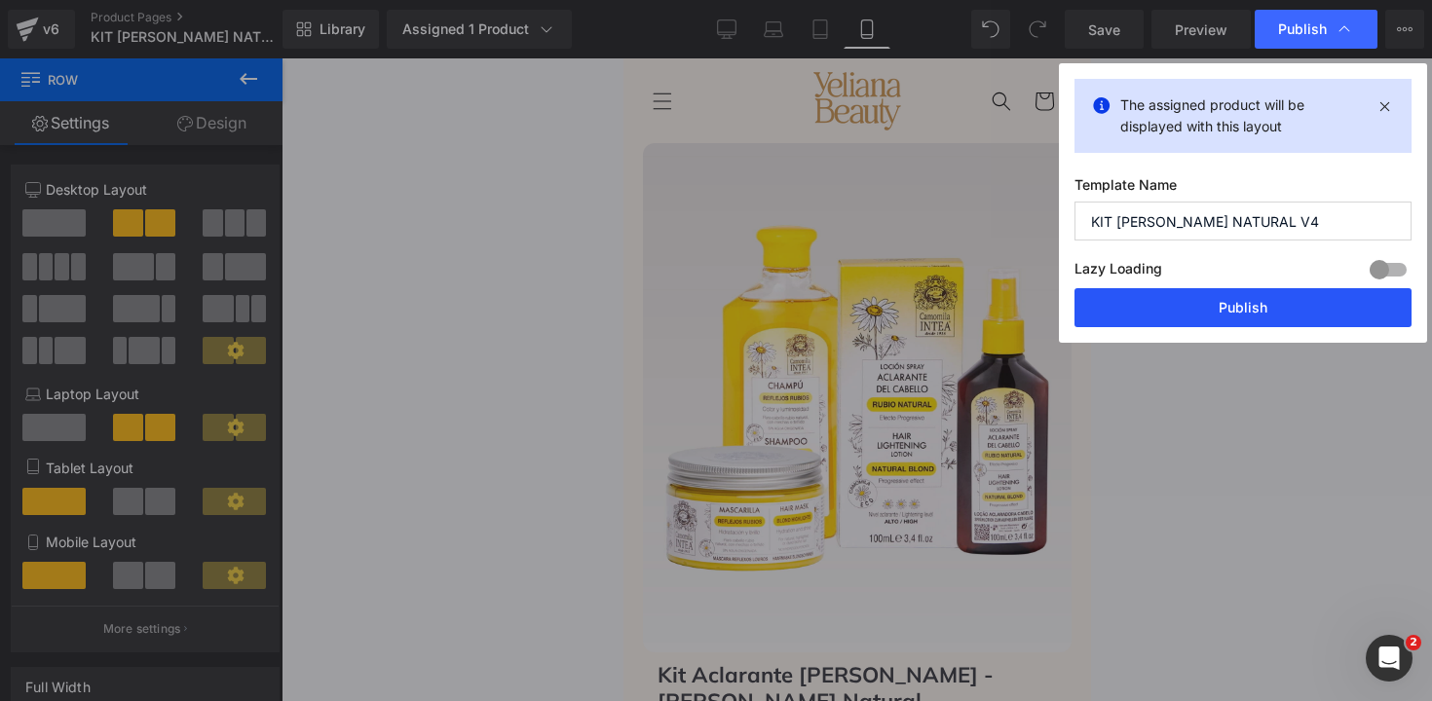
click at [1241, 308] on button "Publish" at bounding box center [1242, 307] width 337 height 39
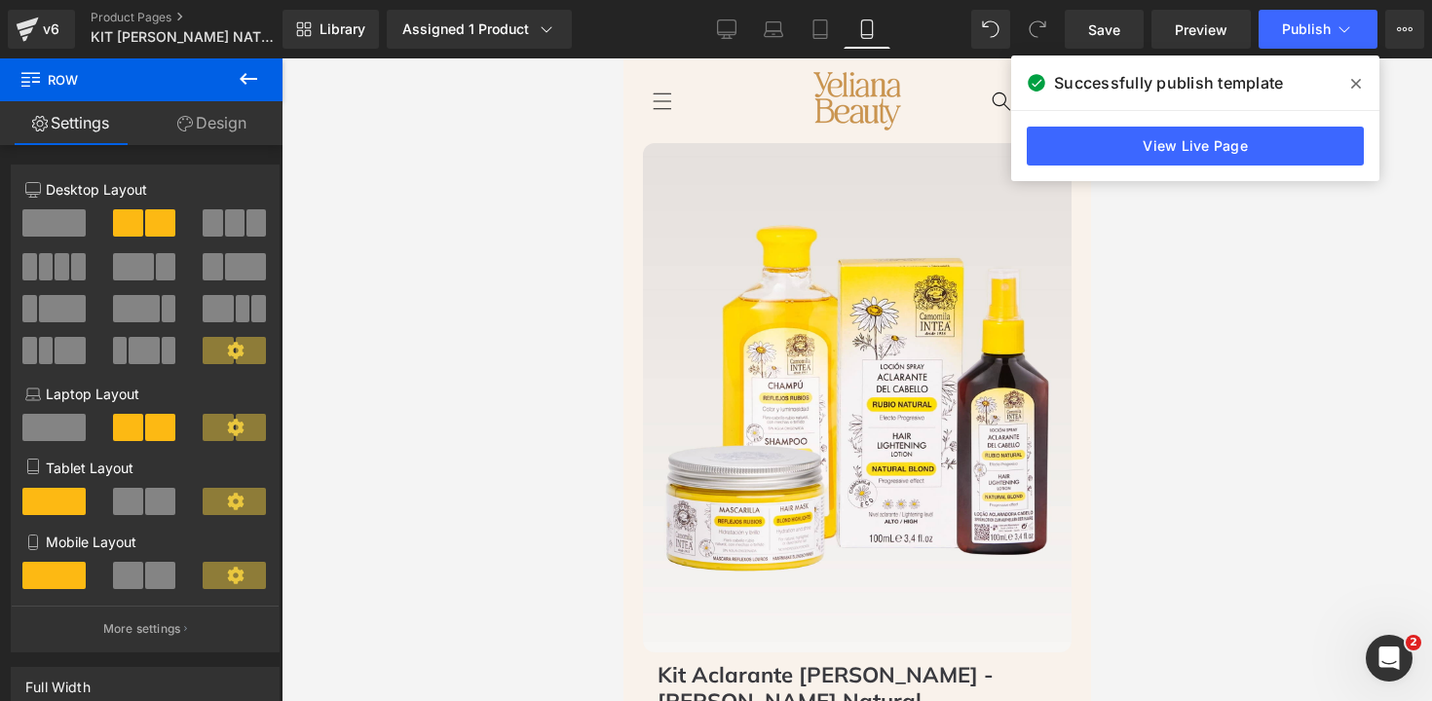
click at [1361, 86] on span at bounding box center [1355, 83] width 31 height 31
